Goal: Task Accomplishment & Management: Complete application form

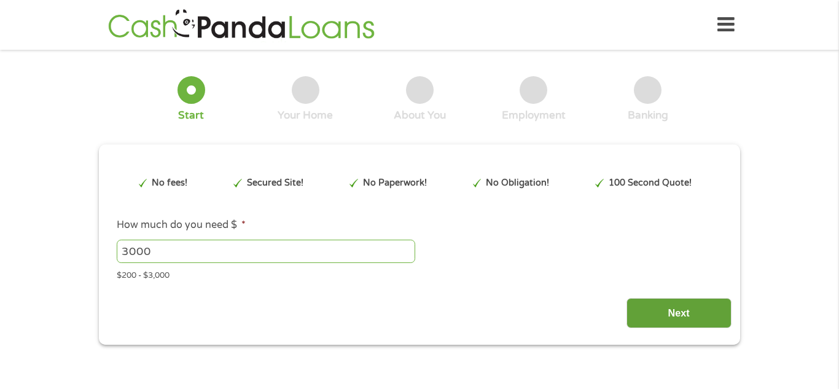
click at [682, 313] on input "Next" at bounding box center [679, 313] width 105 height 30
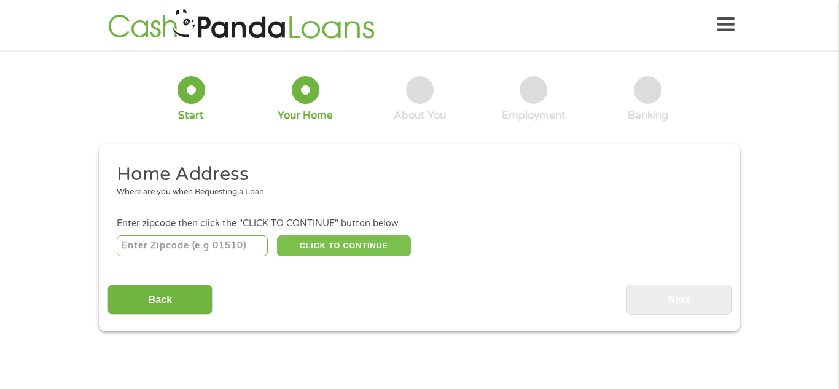
scroll to position [5, 5]
click at [221, 243] on input "number" at bounding box center [193, 245] width 152 height 21
type input "72081"
click at [355, 249] on button "CLICK TO CONTINUE" at bounding box center [344, 245] width 134 height 21
type input "72081"
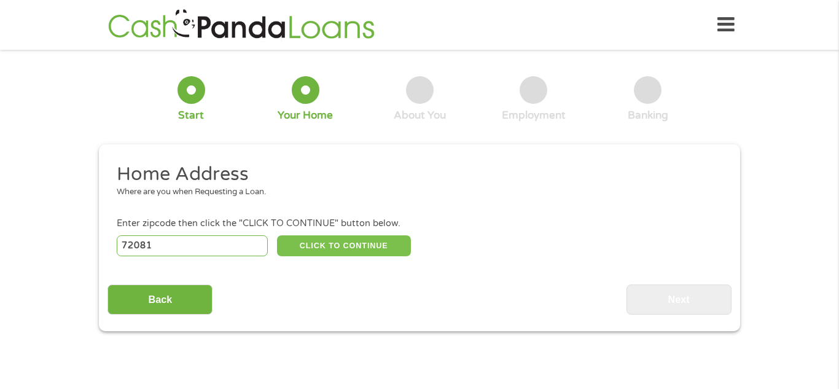
type input "Judsonia"
select select "[US_STATE]"
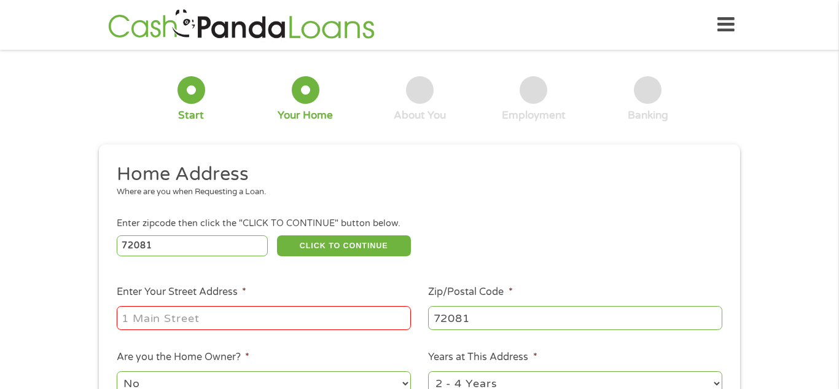
click at [232, 321] on input "Enter Your Street Address *" at bounding box center [264, 317] width 294 height 23
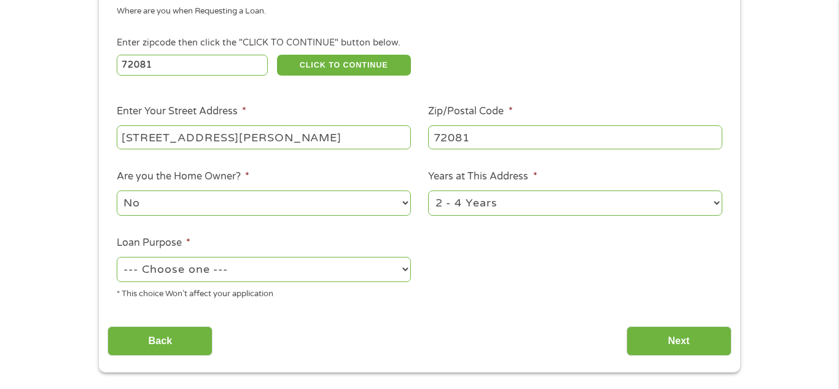
scroll to position [208, 0]
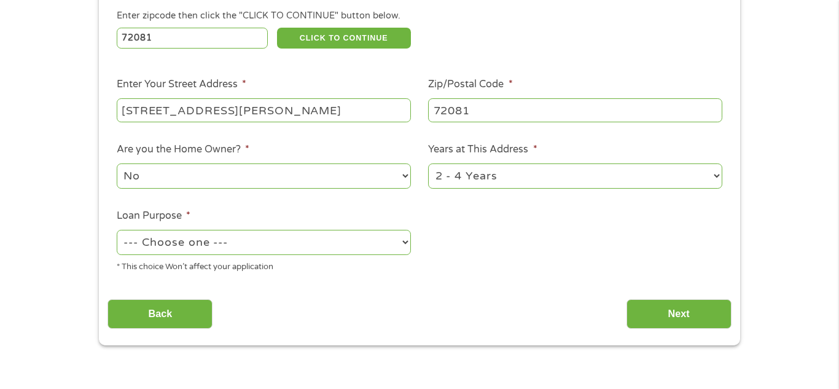
type input "[STREET_ADDRESS][PERSON_NAME]"
click at [405, 173] on select "No Yes" at bounding box center [264, 175] width 294 height 25
select select "yes"
click at [117, 165] on select "No Yes" at bounding box center [264, 175] width 294 height 25
click at [718, 179] on select "1 Year or less 1 - 2 Years 2 - 4 Years Over 4 Years" at bounding box center [575, 175] width 294 height 25
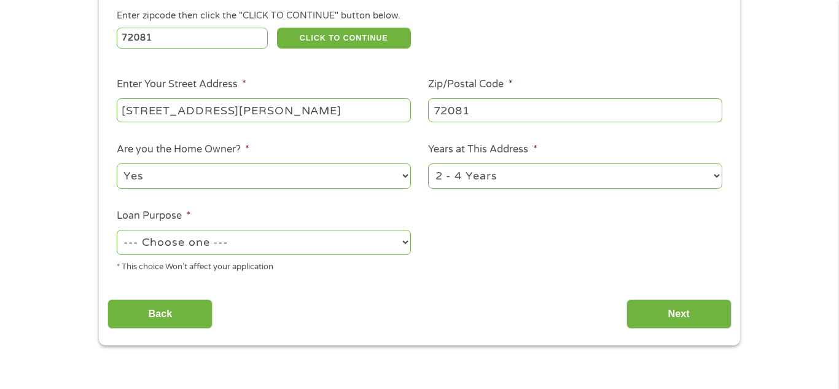
select select "60months"
click at [428, 165] on select "1 Year or less 1 - 2 Years 2 - 4 Years Over 4 Years" at bounding box center [575, 175] width 294 height 25
click at [404, 238] on select "--- Choose one --- Pay Bills Debt Consolidation Home Improvement Major Purchase…" at bounding box center [264, 242] width 294 height 25
select select "medicalexpenses"
click at [117, 231] on select "--- Choose one --- Pay Bills Debt Consolidation Home Improvement Major Purchase…" at bounding box center [264, 242] width 294 height 25
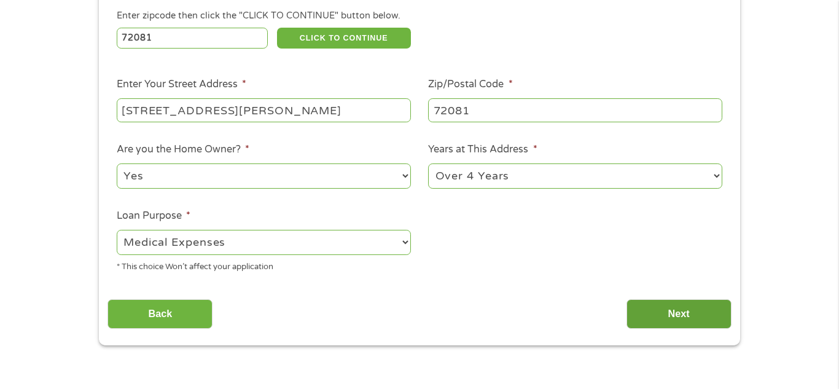
click at [714, 320] on input "Next" at bounding box center [679, 314] width 105 height 30
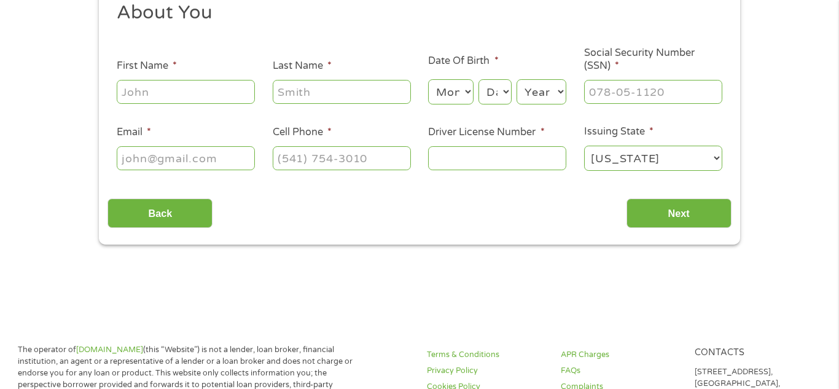
scroll to position [0, 0]
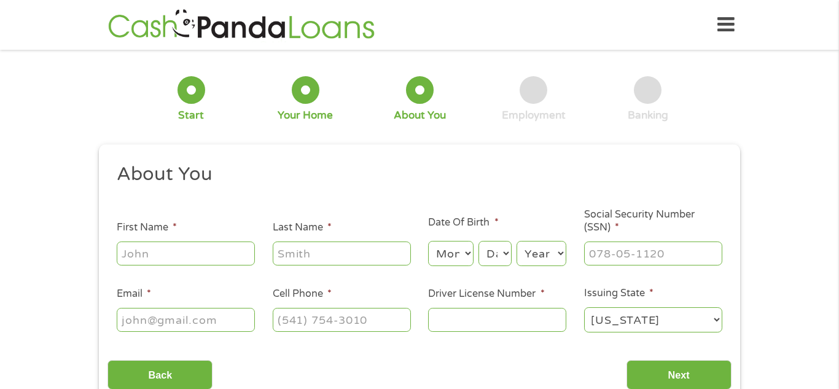
click at [211, 254] on input "First Name *" at bounding box center [186, 252] width 138 height 23
type input "[PERSON_NAME]"
type input "[EMAIL_ADDRESS][DOMAIN_NAME]"
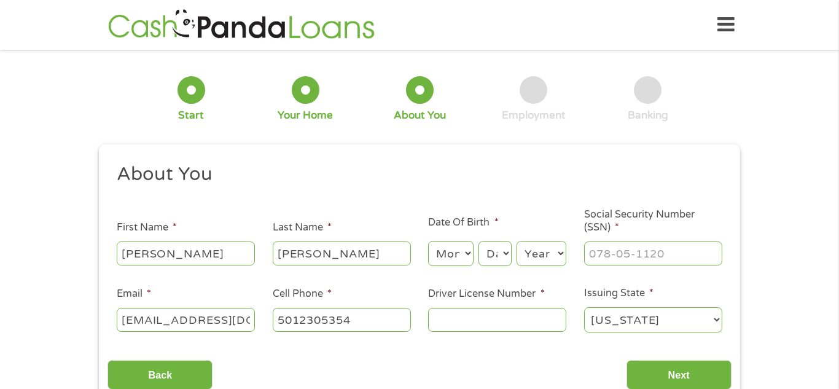
type input "[PHONE_NUMBER]"
click at [467, 251] on select "Month 1 2 3 4 5 6 7 8 9 10 11 12" at bounding box center [450, 253] width 45 height 25
select select "4"
click at [428, 241] on select "Month 1 2 3 4 5 6 7 8 9 10 11 12" at bounding box center [450, 253] width 45 height 25
click at [501, 256] on select "Day 1 2 3 4 5 6 7 8 9 10 11 12 13 14 15 16 17 18 19 20 21 22 23 24 25 26 27 28 …" at bounding box center [495, 253] width 33 height 25
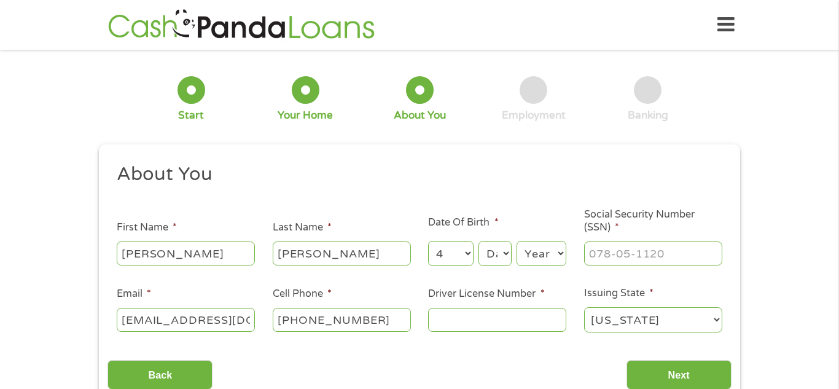
select select "14"
click at [479, 241] on select "Day 1 2 3 4 5 6 7 8 9 10 11 12 13 14 15 16 17 18 19 20 21 22 23 24 25 26 27 28 …" at bounding box center [495, 253] width 33 height 25
click at [532, 251] on select "Year [DATE] 2006 2005 2004 2003 2002 2001 2000 1999 1998 1997 1996 1995 1994 19…" at bounding box center [542, 253] width 50 height 25
select select "1971"
click at [517, 241] on select "Year [DATE] 2006 2005 2004 2003 2002 2001 2000 1999 1998 1997 1996 1995 1994 19…" at bounding box center [542, 253] width 50 height 25
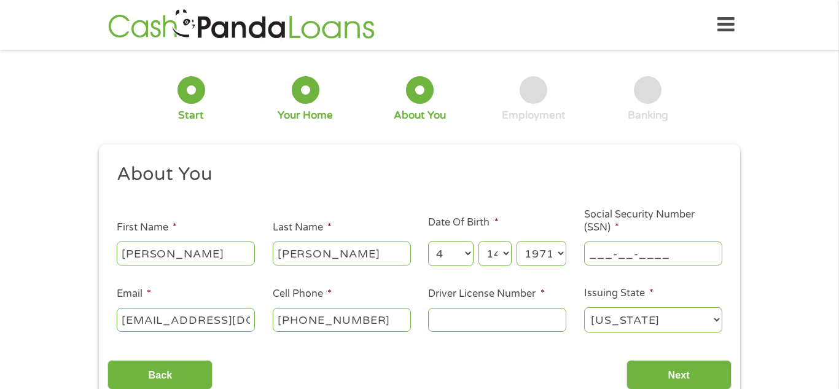
click at [632, 253] on input "___-__-____" at bounding box center [653, 252] width 138 height 23
type input "[PHONE_NUMBER]_"
click at [641, 257] on input "___-__-____" at bounding box center [653, 252] width 138 height 23
type input "501-94-2674"
click at [397, 320] on input "[PHONE_NUMBER]" at bounding box center [342, 319] width 138 height 23
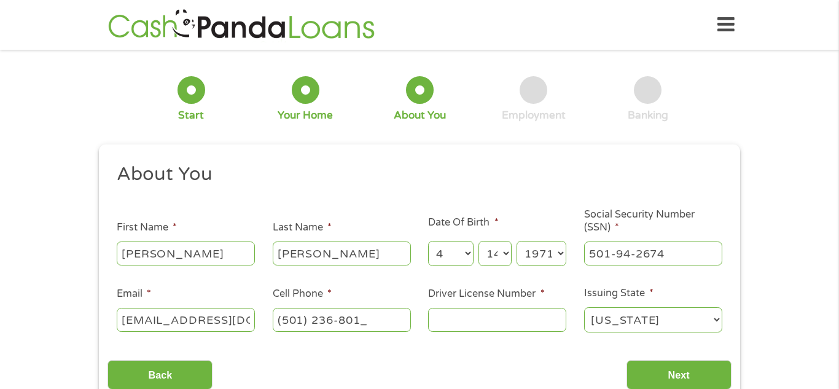
type input "[PHONE_NUMBER]"
click at [525, 321] on input "Driver License Number *" at bounding box center [497, 319] width 138 height 23
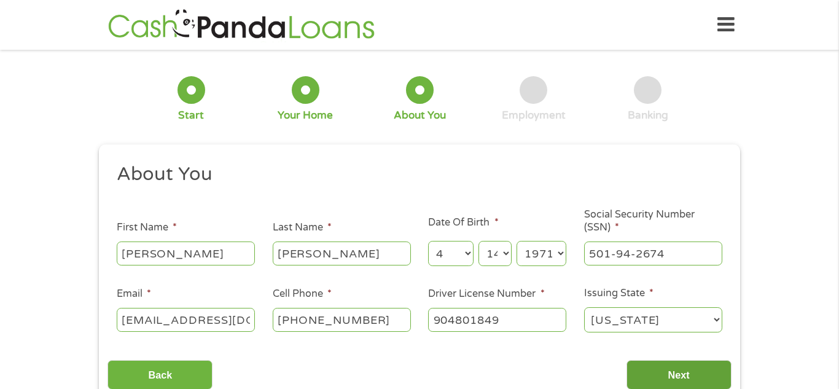
type input "904801849"
click at [678, 371] on input "Next" at bounding box center [679, 375] width 105 height 30
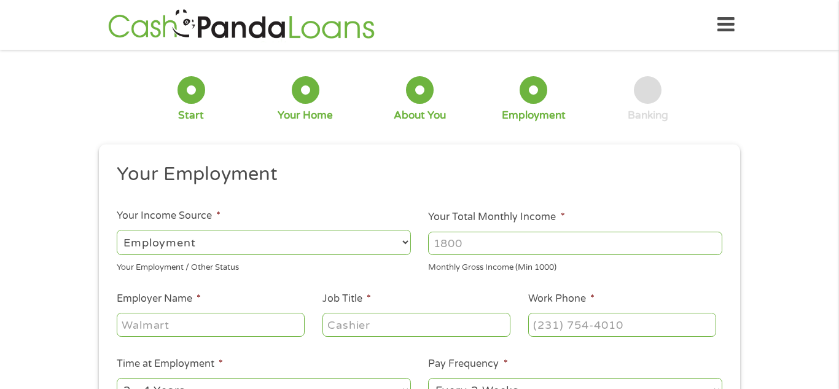
scroll to position [5, 5]
click at [515, 241] on input "Your Total Monthly Income *" at bounding box center [575, 243] width 294 height 23
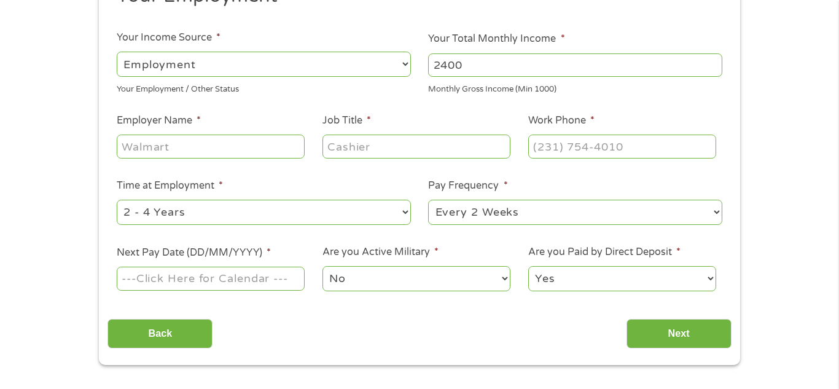
scroll to position [195, 0]
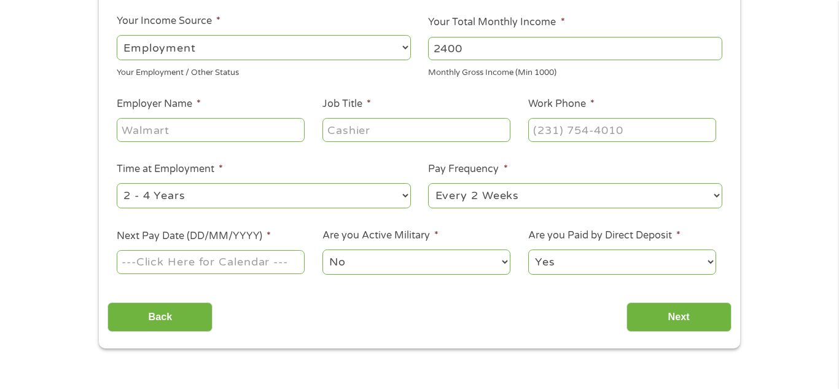
type input "2400"
drag, startPoint x: 629, startPoint y: 130, endPoint x: 572, endPoint y: 130, distance: 57.1
click at [572, 130] on input "(___) ___-____" at bounding box center [622, 129] width 188 height 23
type input "[PHONE_NUMBER]"
click at [407, 194] on select "--- Choose one --- 1 Year or less 1 - 2 Years 2 - 4 Years Over 4 Years" at bounding box center [264, 195] width 294 height 25
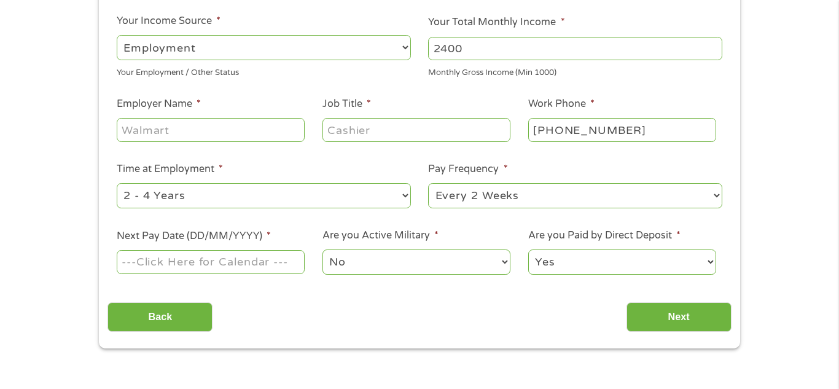
select select "60months"
click at [117, 183] on select "--- Choose one --- 1 Year or less 1 - 2 Years 2 - 4 Years Over 4 Years" at bounding box center [264, 195] width 294 height 25
click at [259, 267] on input "Next Pay Date (DD/MM/YYYY) *" at bounding box center [211, 261] width 188 height 23
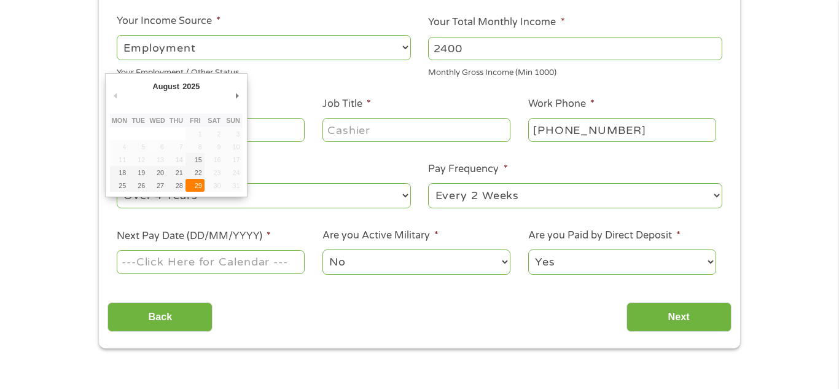
type input "[DATE]"
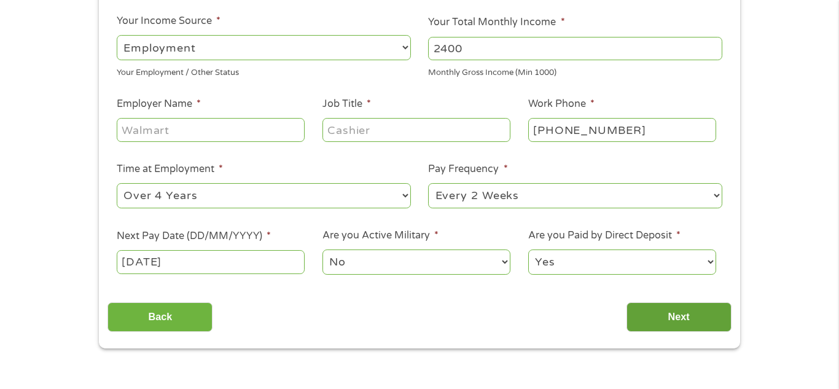
click at [670, 318] on input "Next" at bounding box center [679, 317] width 105 height 30
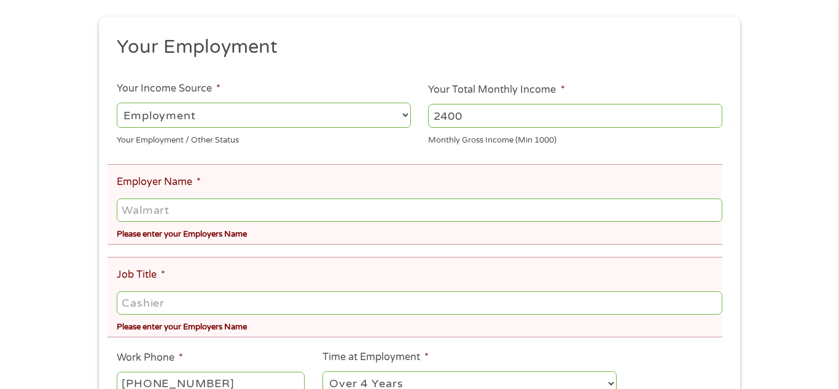
scroll to position [187, 0]
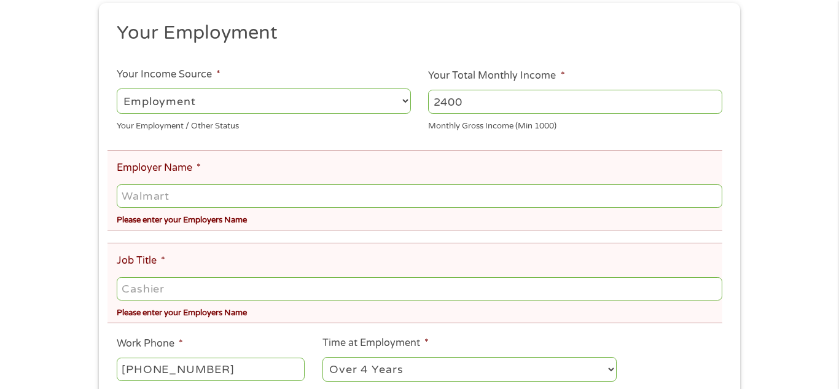
click at [205, 194] on input "Employer Name *" at bounding box center [420, 195] width 606 height 23
type input "w"
type input "q"
type input "w"
type input "walmart"
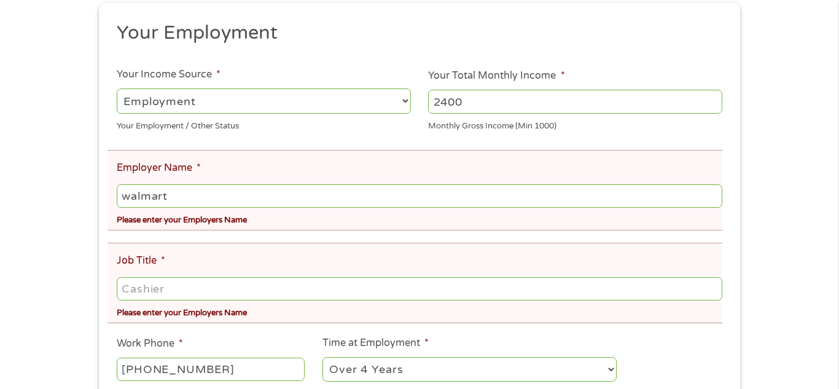
click at [188, 284] on input "Job Title *" at bounding box center [420, 288] width 606 height 23
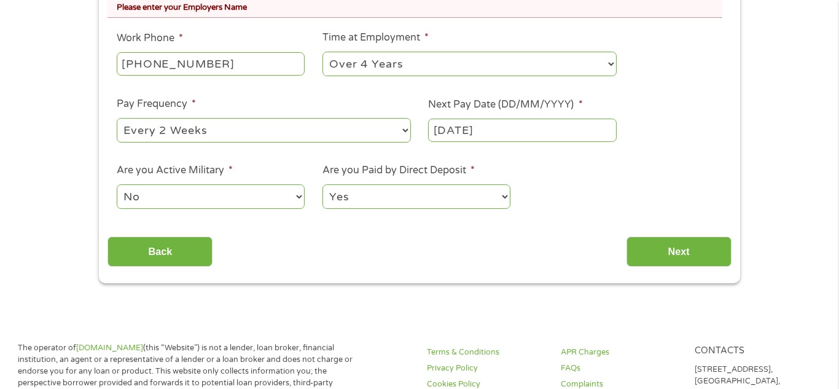
scroll to position [586, 0]
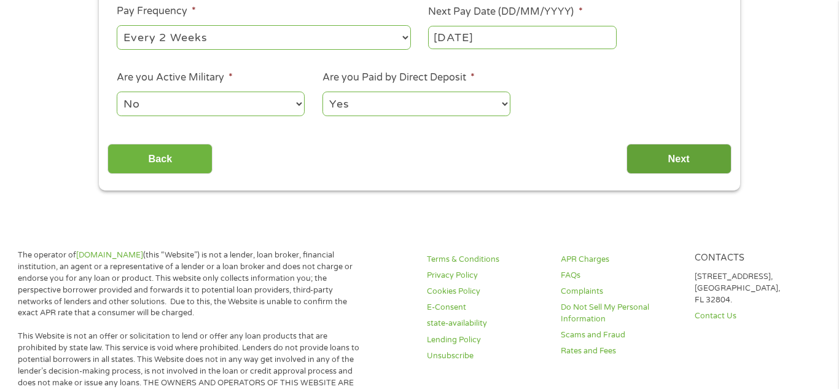
type input "fork lift driver"
click at [670, 159] on input "Next" at bounding box center [679, 159] width 105 height 30
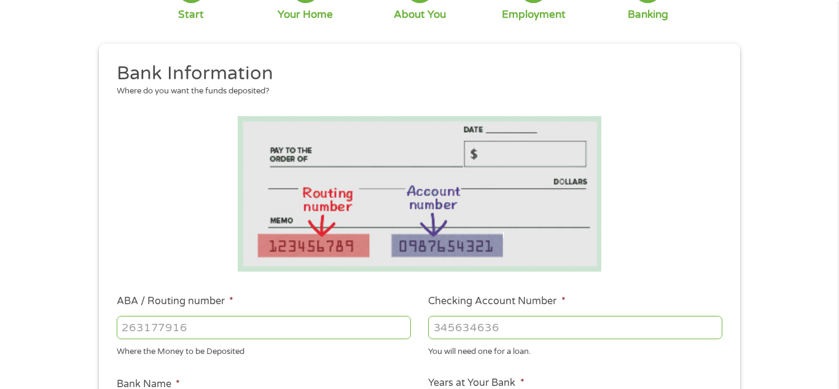
scroll to position [0, 0]
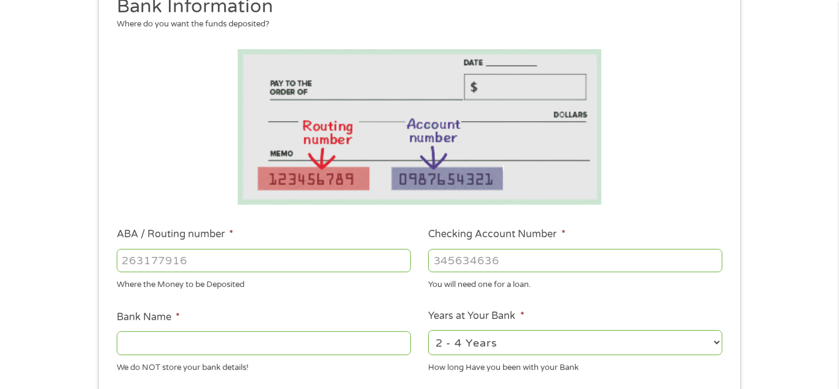
scroll to position [214, 0]
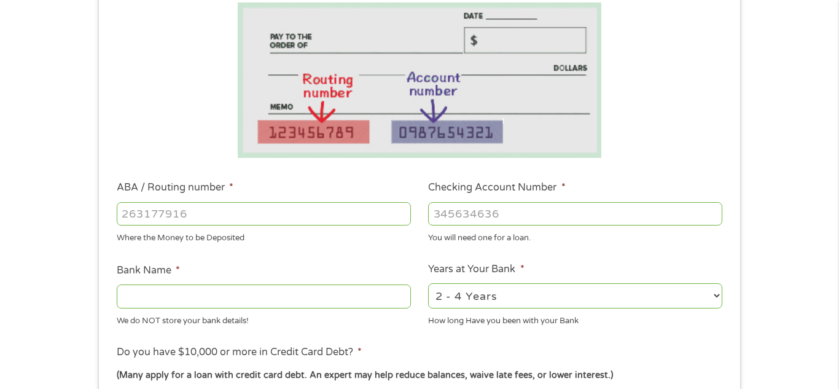
click at [298, 214] on input "ABA / Routing number *" at bounding box center [264, 213] width 294 height 23
type input "082908573"
type input "FIRST COMMUNITY BANK OF [GEOGRAPHIC_DATA]"
type input "082908573"
click at [487, 216] on input "Checking Account Number *" at bounding box center [575, 213] width 294 height 23
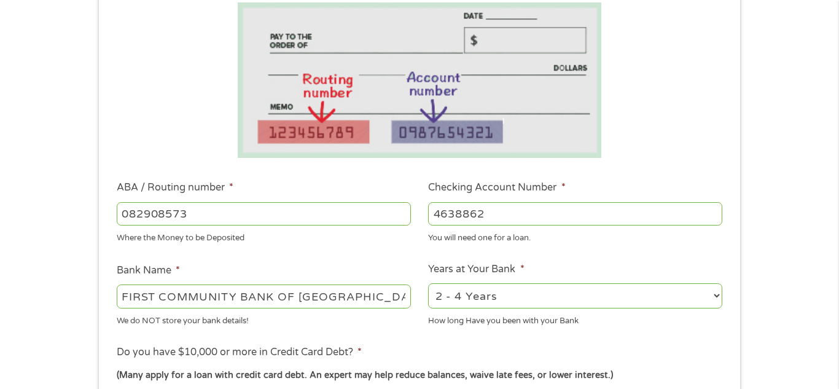
type input "4638862"
click at [720, 296] on select "2 - 4 Years 6 - 12 Months 1 - 2 Years Over 4 Years" at bounding box center [575, 295] width 294 height 25
select select "60months"
click at [428, 283] on select "2 - 4 Years 6 - 12 Months 1 - 2 Years Over 4 Years" at bounding box center [575, 295] width 294 height 25
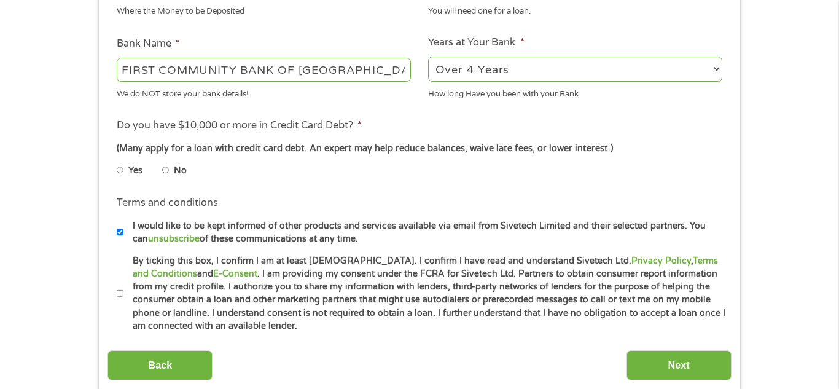
scroll to position [459, 0]
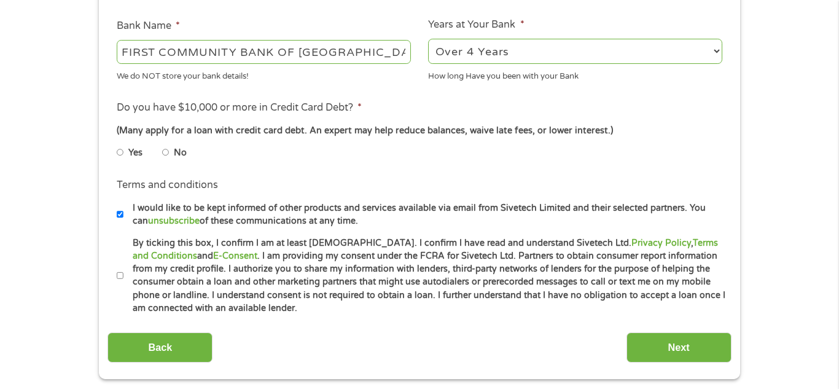
click at [166, 150] on input "No" at bounding box center [165, 153] width 7 height 20
radio input "true"
click at [119, 273] on input "By ticking this box, I confirm I am at least [DEMOGRAPHIC_DATA]. I confirm I ha…" at bounding box center [120, 276] width 7 height 20
checkbox input "true"
click at [670, 348] on input "Next" at bounding box center [679, 347] width 105 height 30
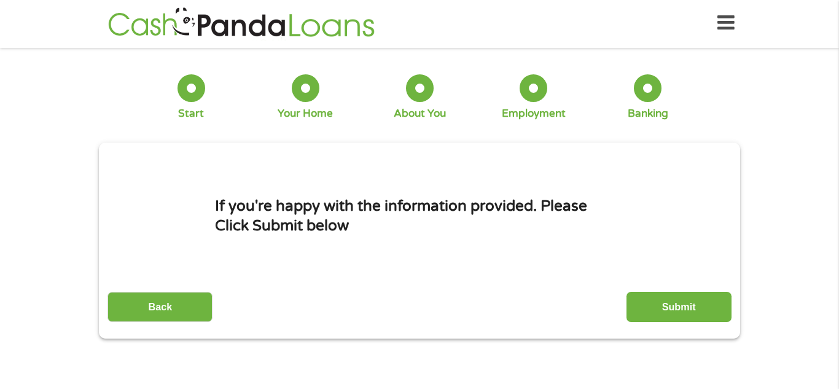
scroll to position [0, 0]
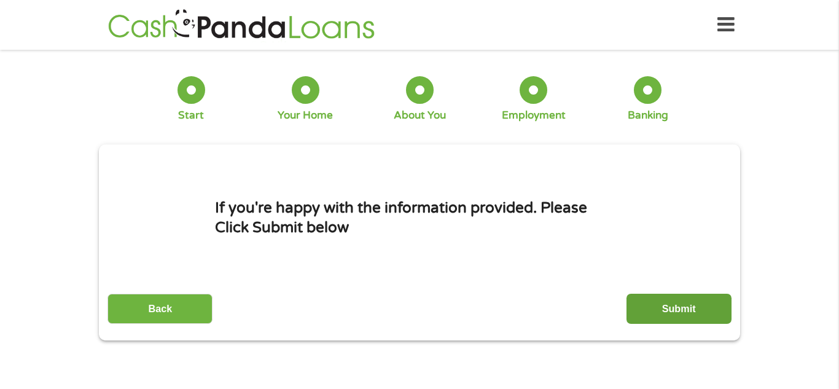
click at [671, 314] on input "Submit" at bounding box center [679, 309] width 105 height 30
